Goal: Task Accomplishment & Management: Understand process/instructions

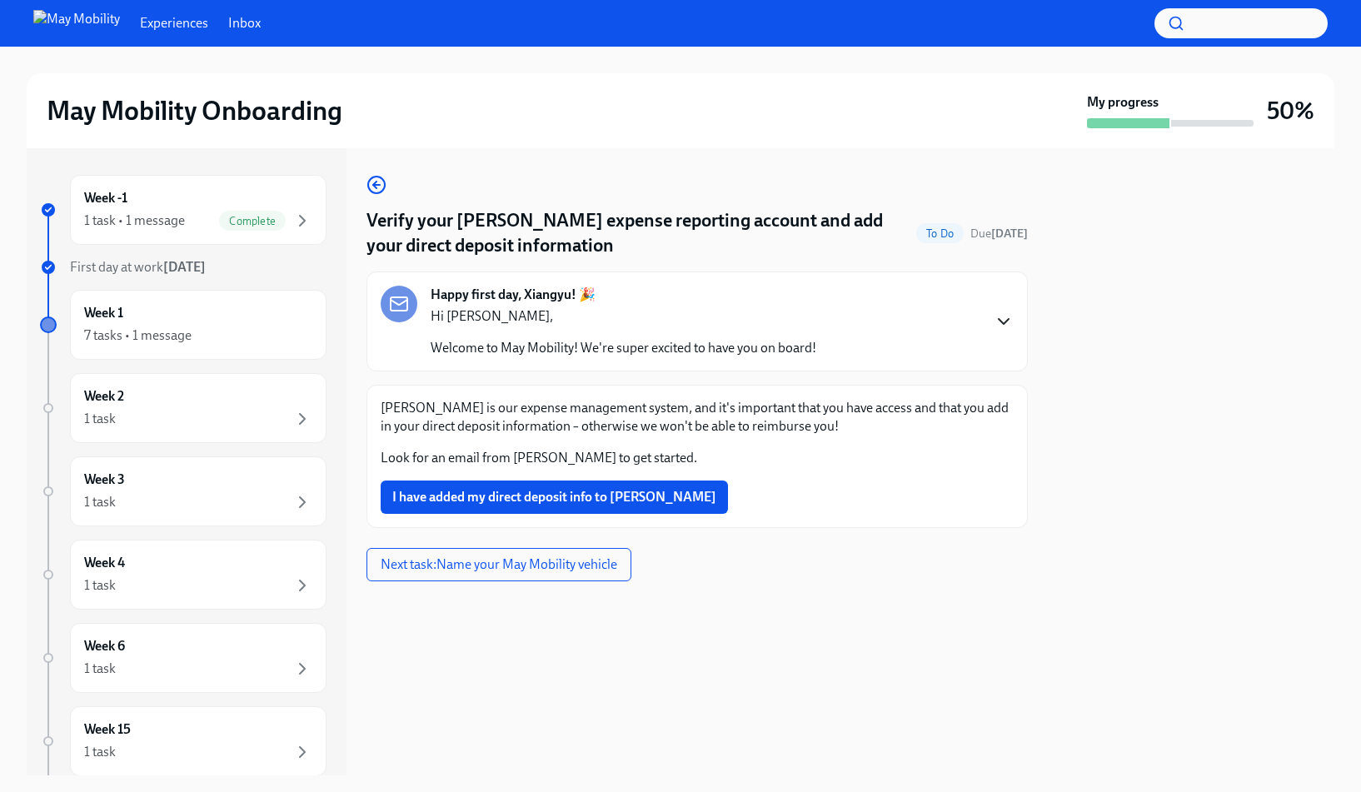
click at [1010, 323] on icon "button" at bounding box center [1004, 321] width 20 height 20
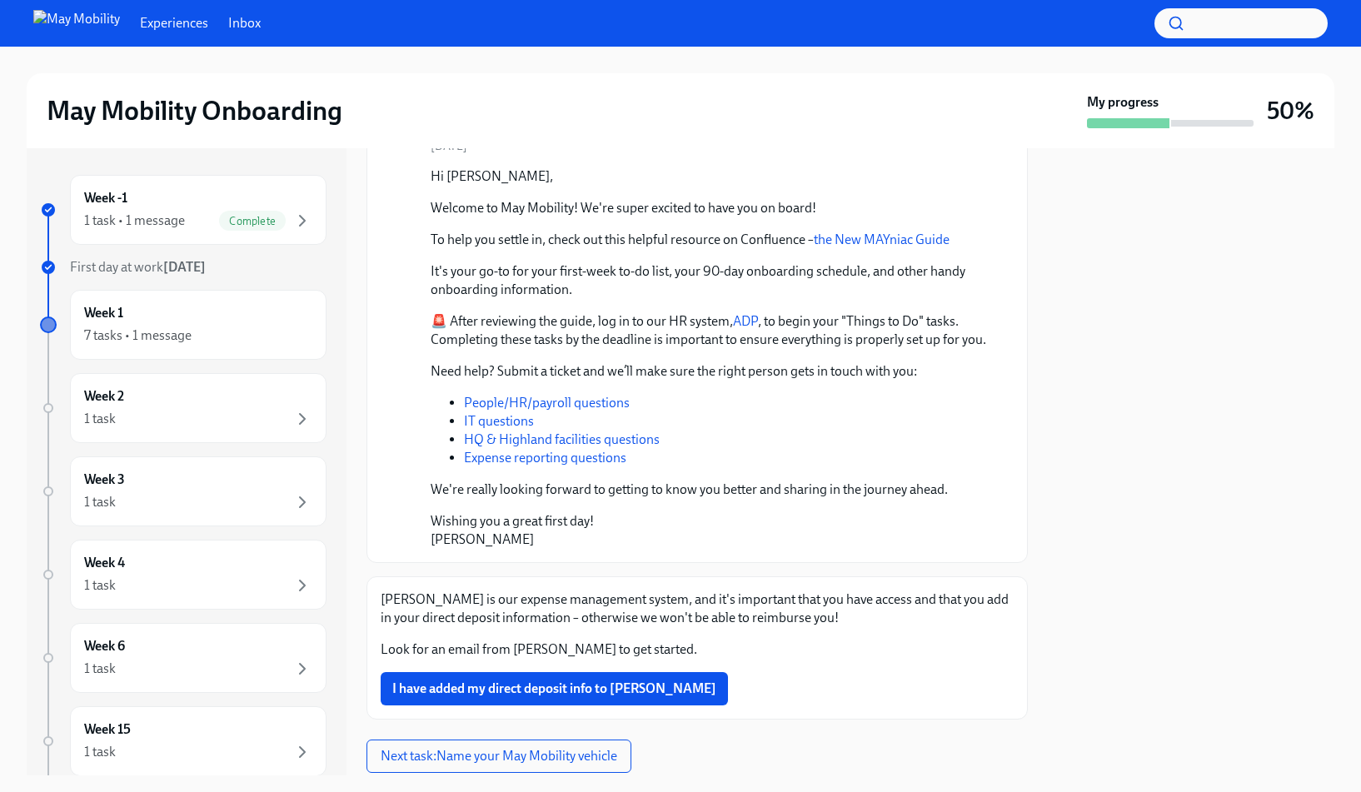
scroll to position [260, 0]
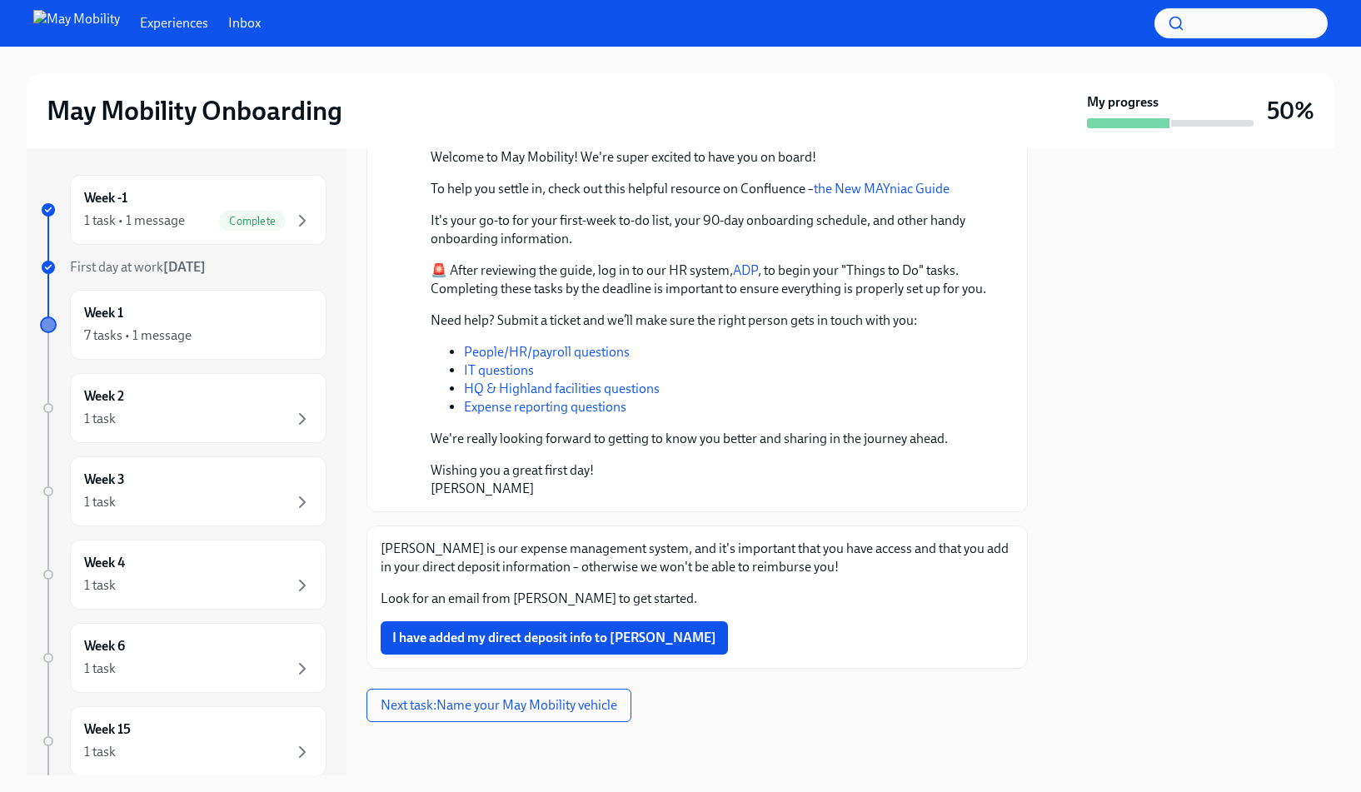
click at [565, 586] on div "Fyle is our expense management system, and it's important that you have access …" at bounding box center [697, 574] width 633 height 68
click at [152, 321] on div "Week 1 7 tasks • 1 message" at bounding box center [198, 325] width 228 height 42
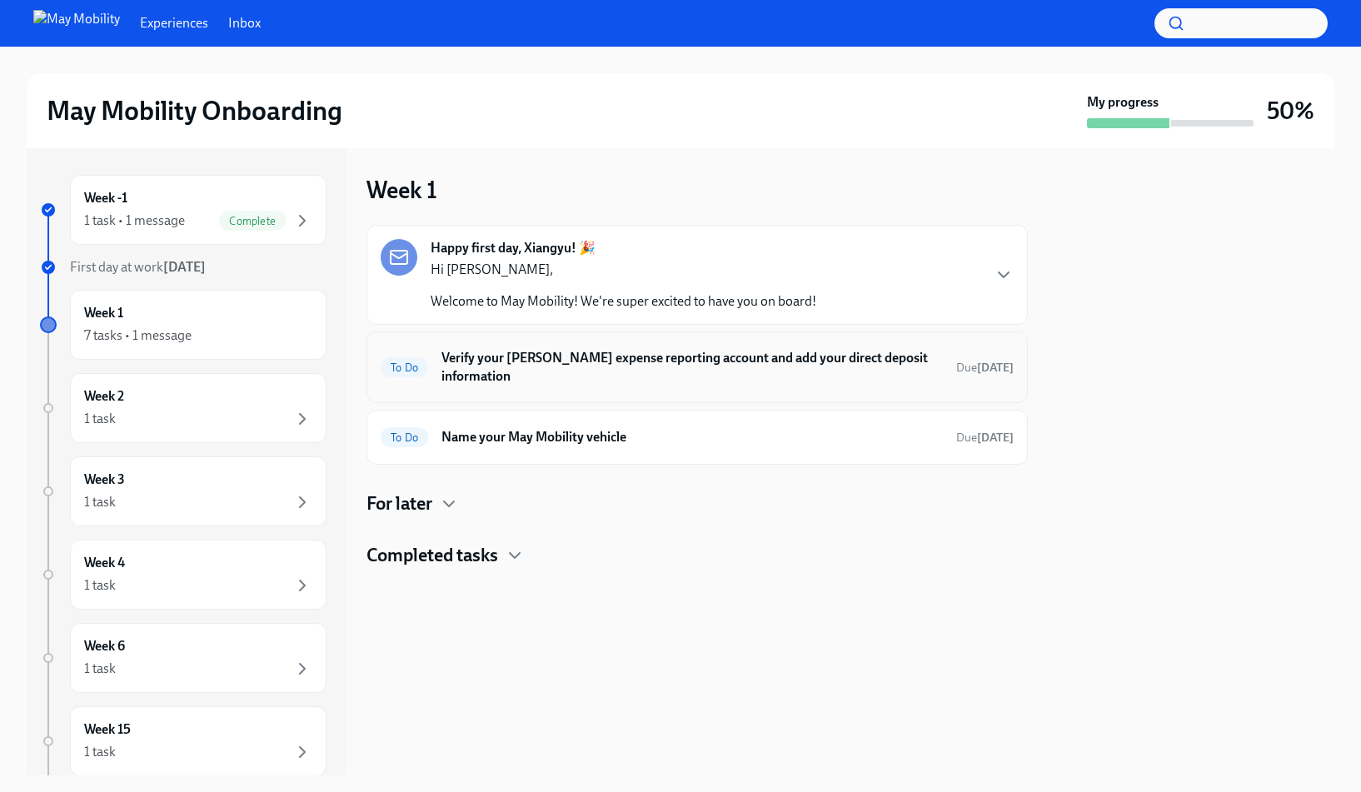
click at [617, 358] on h6 "Verify your [PERSON_NAME] expense reporting account and add your direct deposit…" at bounding box center [691, 367] width 501 height 37
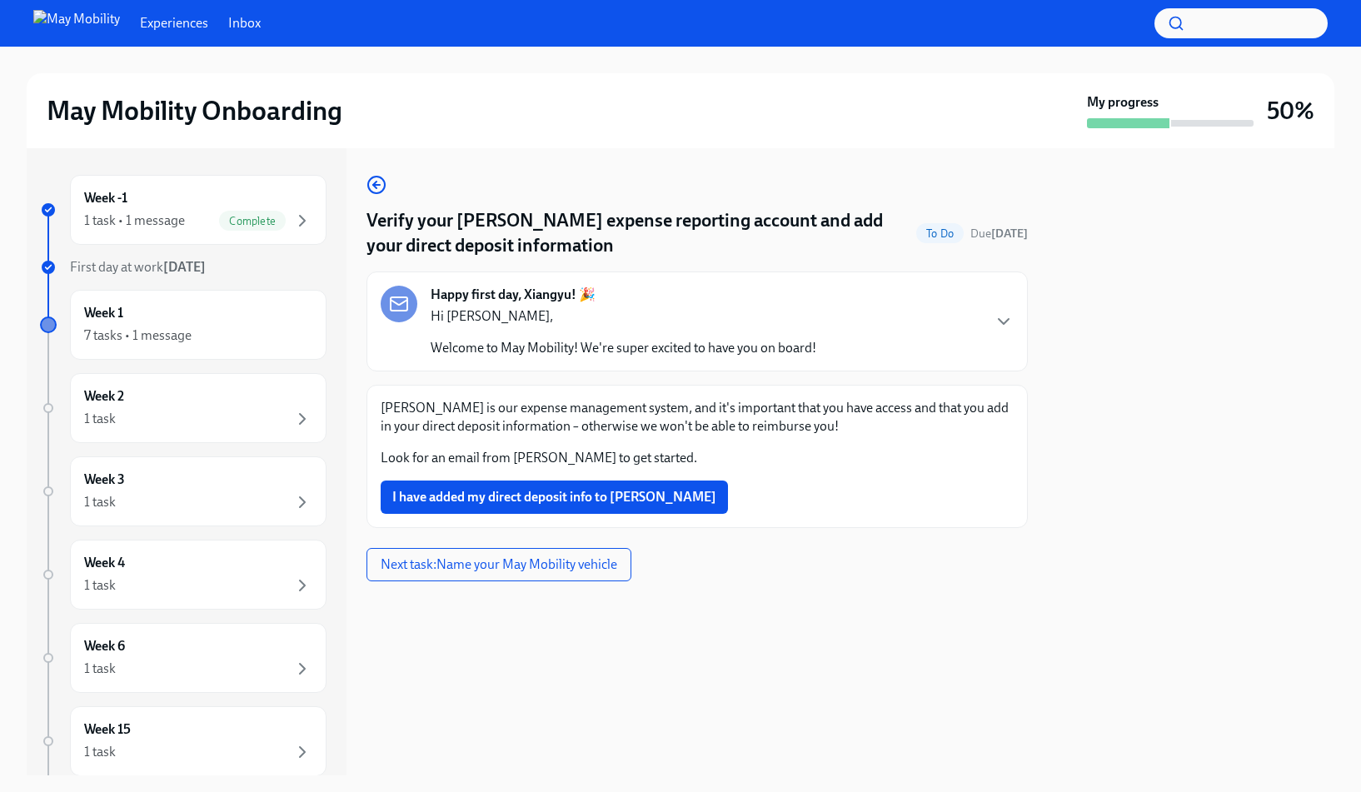
click at [179, 262] on strong "[DATE]" at bounding box center [184, 267] width 42 height 16
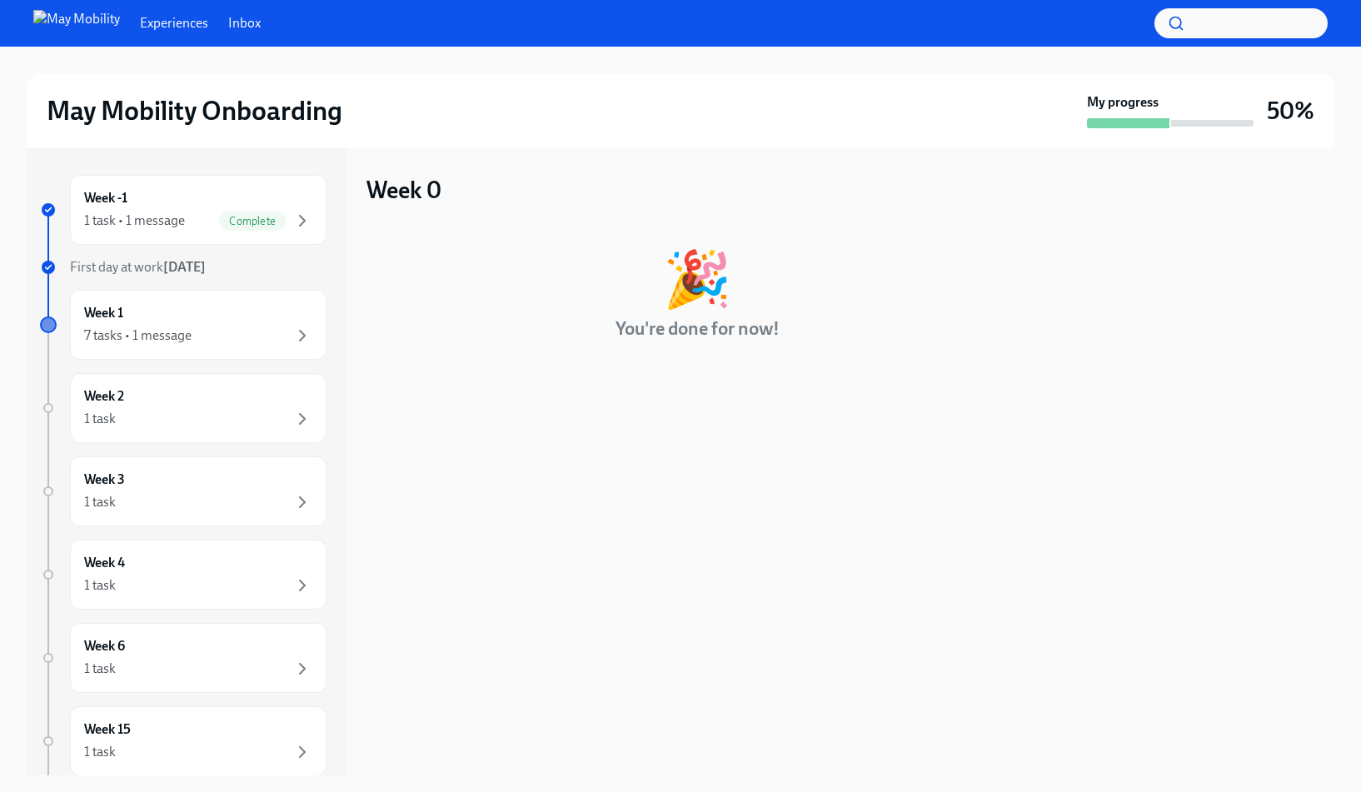
click at [207, 257] on div "Week -1 1 task • 1 message Complete First day at work Oct 6th Week 1 7 tasks • …" at bounding box center [183, 525] width 287 height 700
click at [206, 271] on strong "[DATE]" at bounding box center [184, 267] width 42 height 16
click at [198, 324] on div "Week 1 7 tasks • 1 message" at bounding box center [198, 325] width 228 height 42
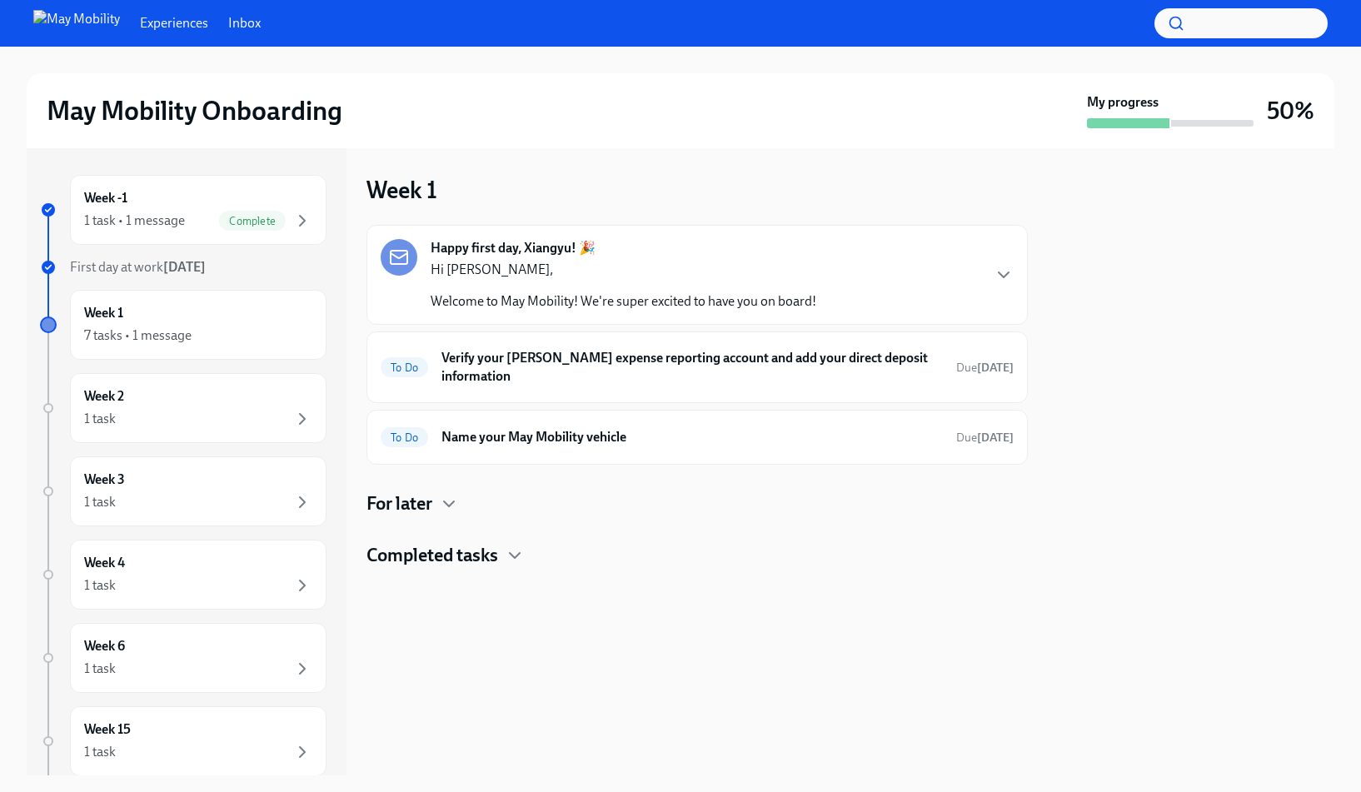
click at [471, 546] on h4 "Completed tasks" at bounding box center [432, 555] width 132 height 25
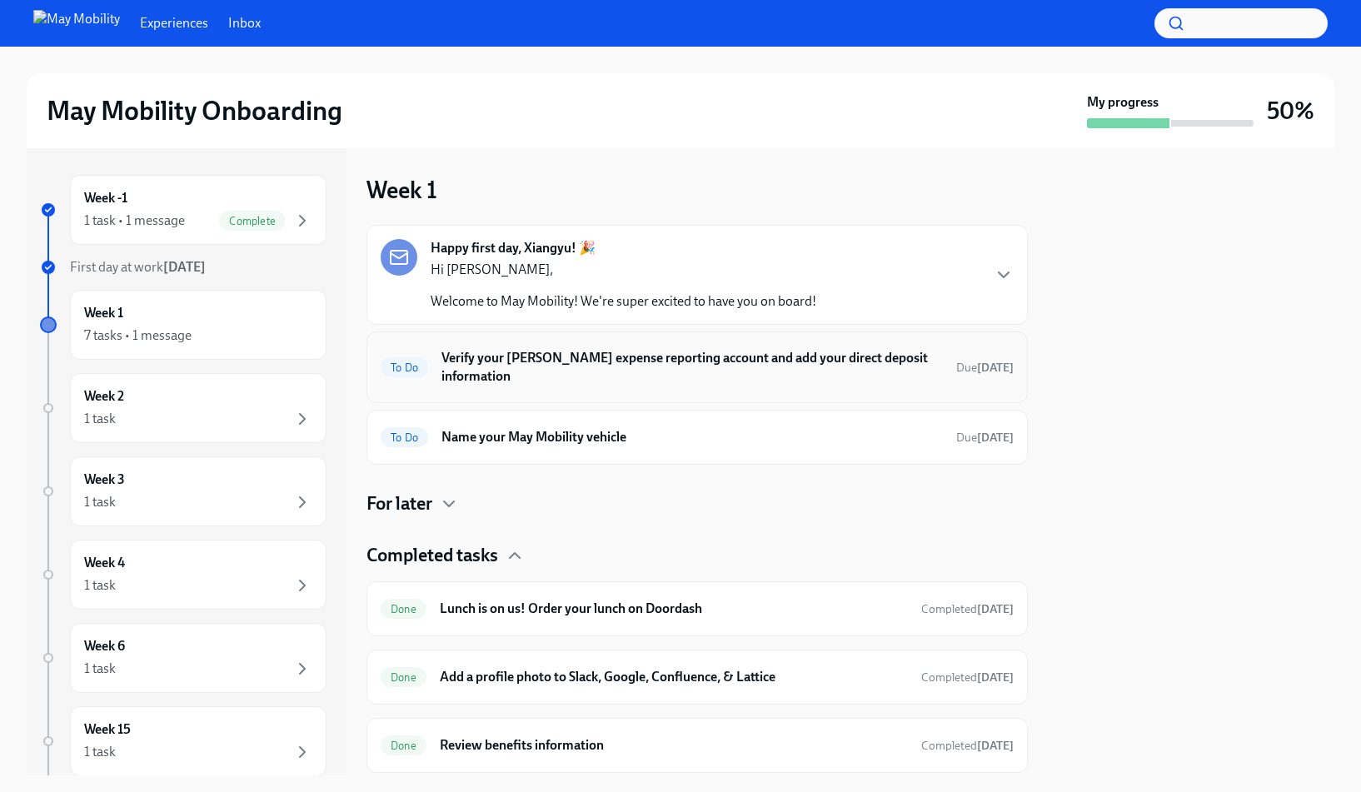
click at [751, 362] on h6 "Verify your [PERSON_NAME] expense reporting account and add your direct deposit…" at bounding box center [691, 367] width 501 height 37
